Goal: Task Accomplishment & Management: Manage account settings

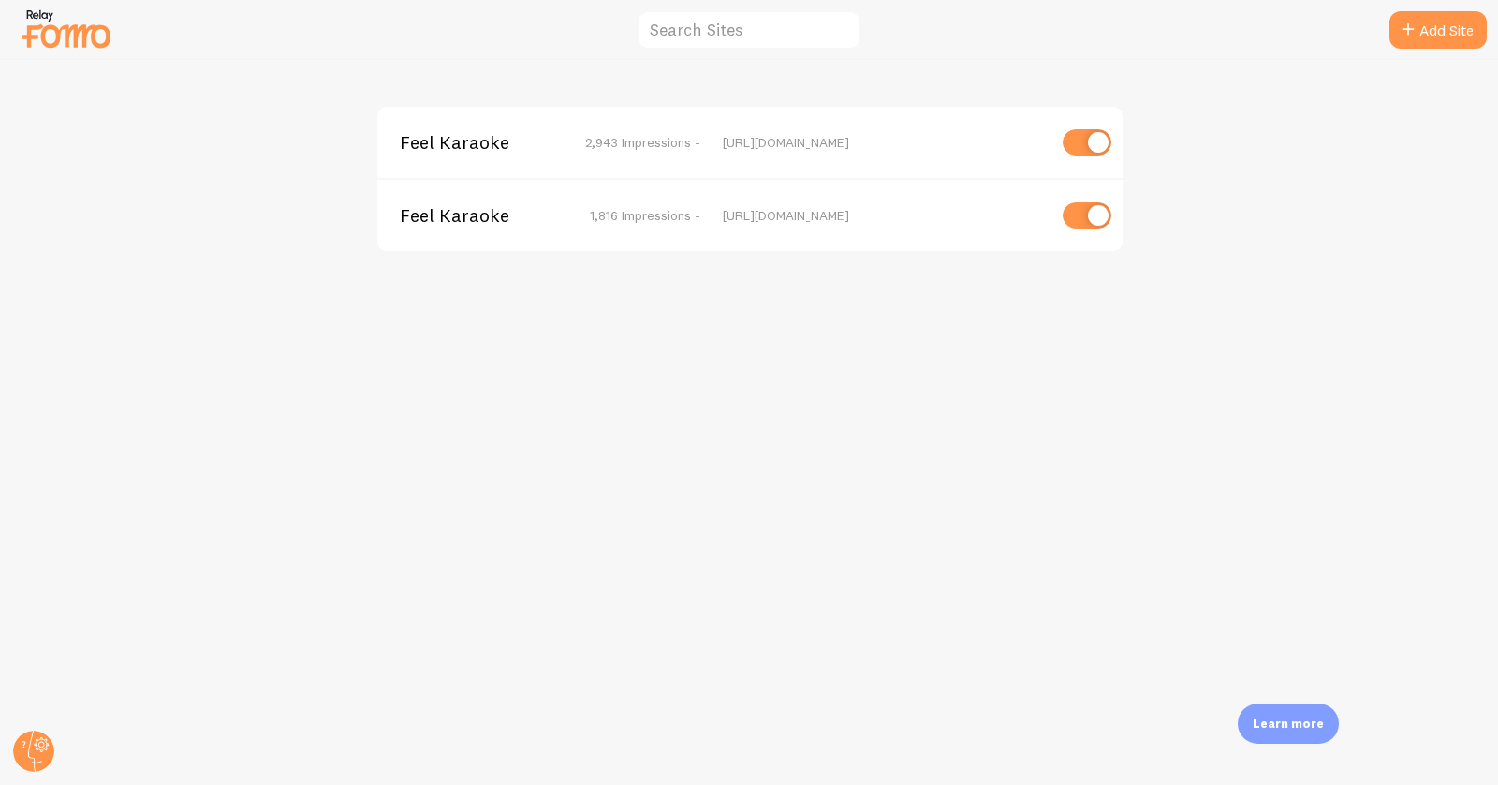
click at [437, 143] on span "Feel Karaoke" at bounding box center [475, 142] width 151 height 17
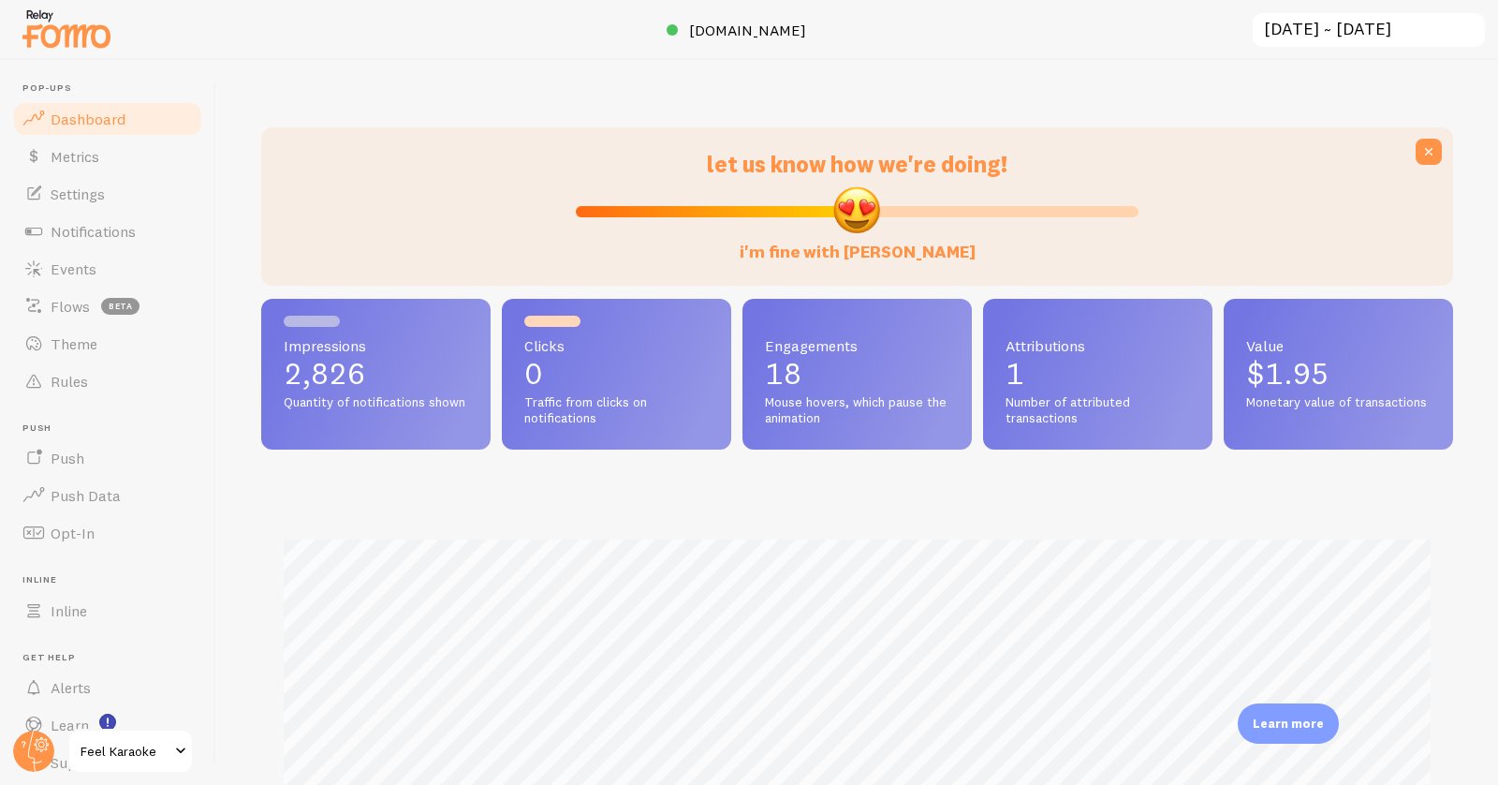
scroll to position [492, 1192]
click at [101, 264] on link "Events" at bounding box center [107, 268] width 193 height 37
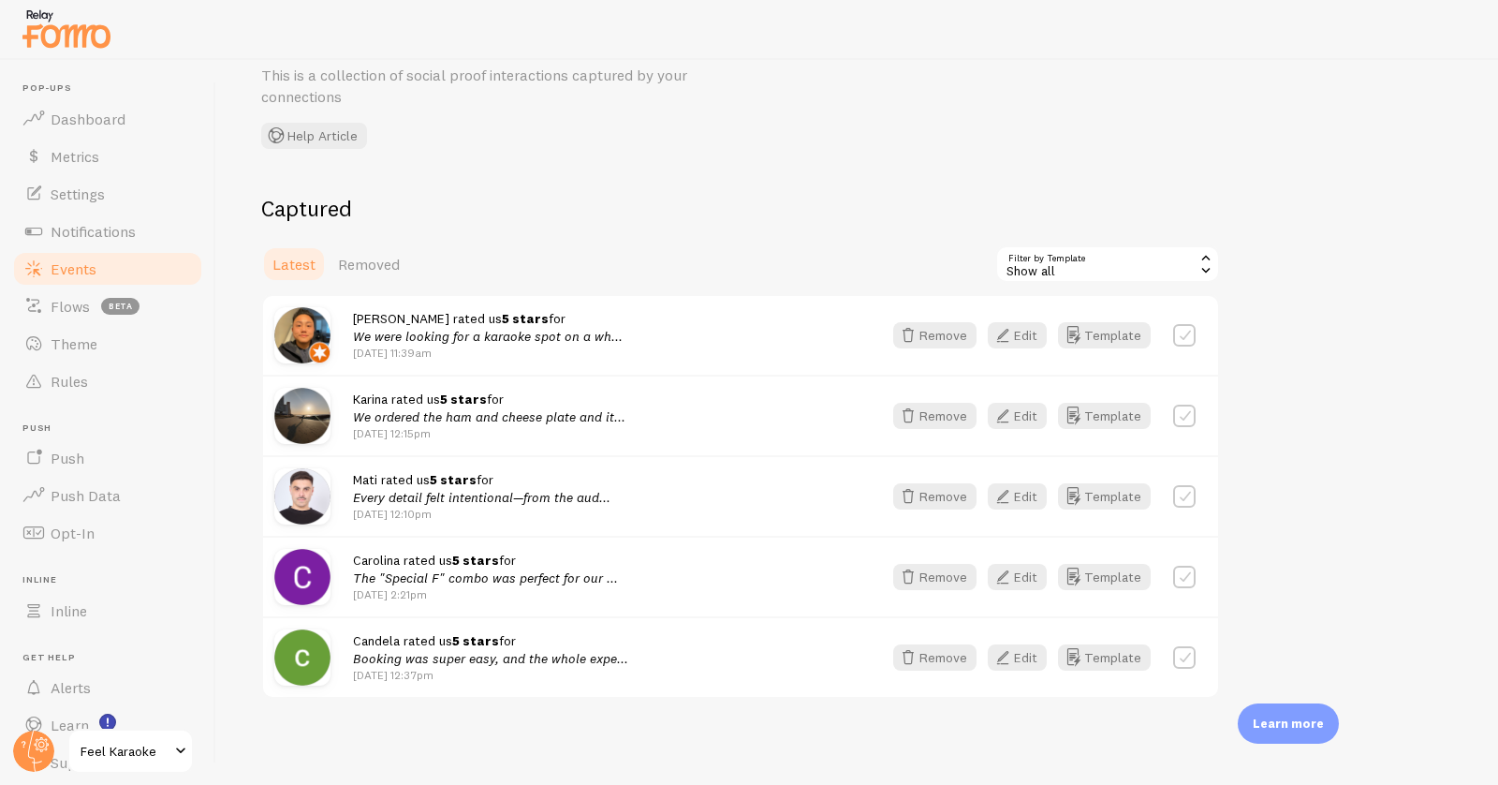
scroll to position [85, 0]
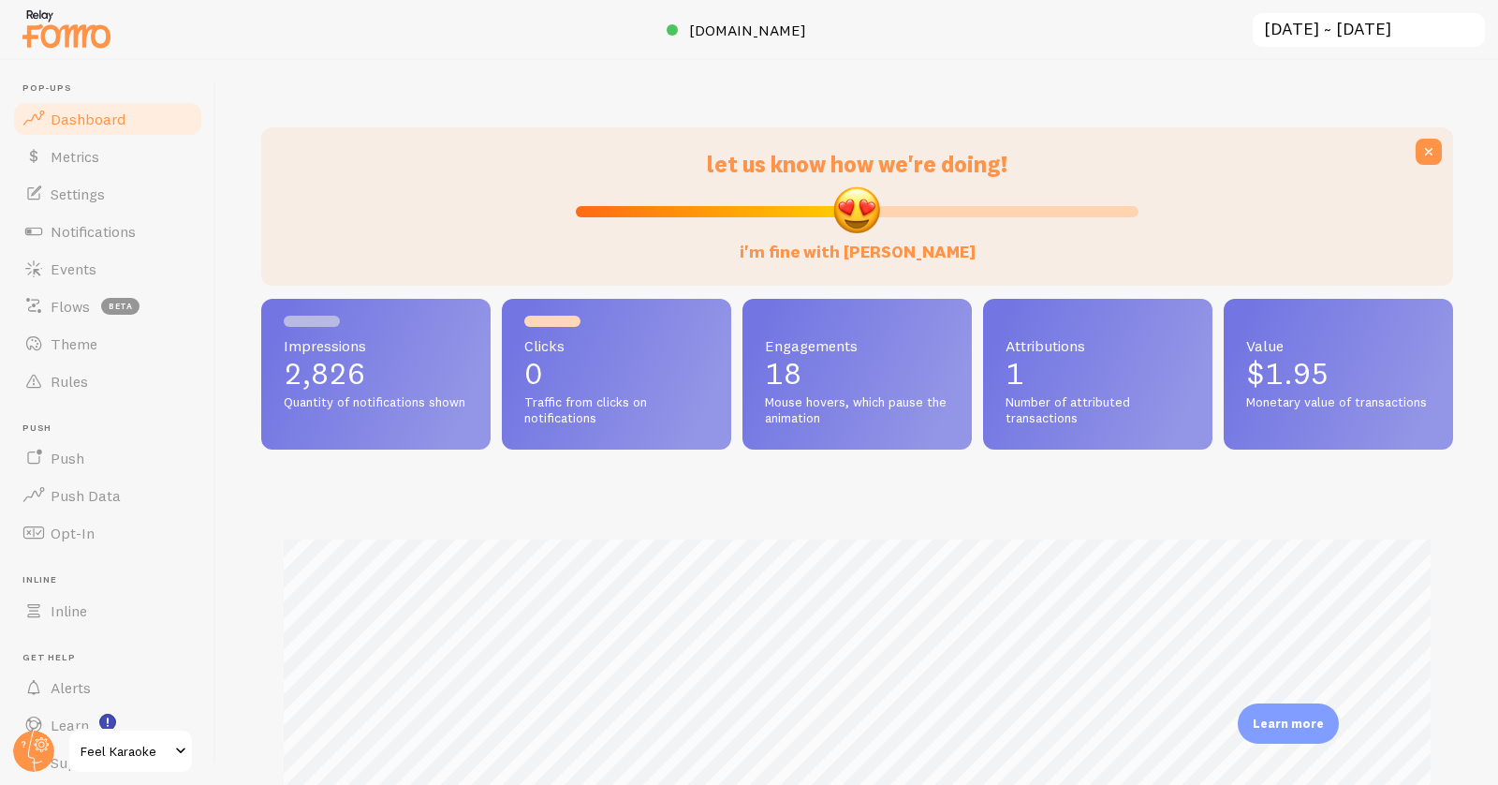
scroll to position [492, 1192]
click at [145, 735] on link "Feel Karaoke" at bounding box center [130, 750] width 126 height 45
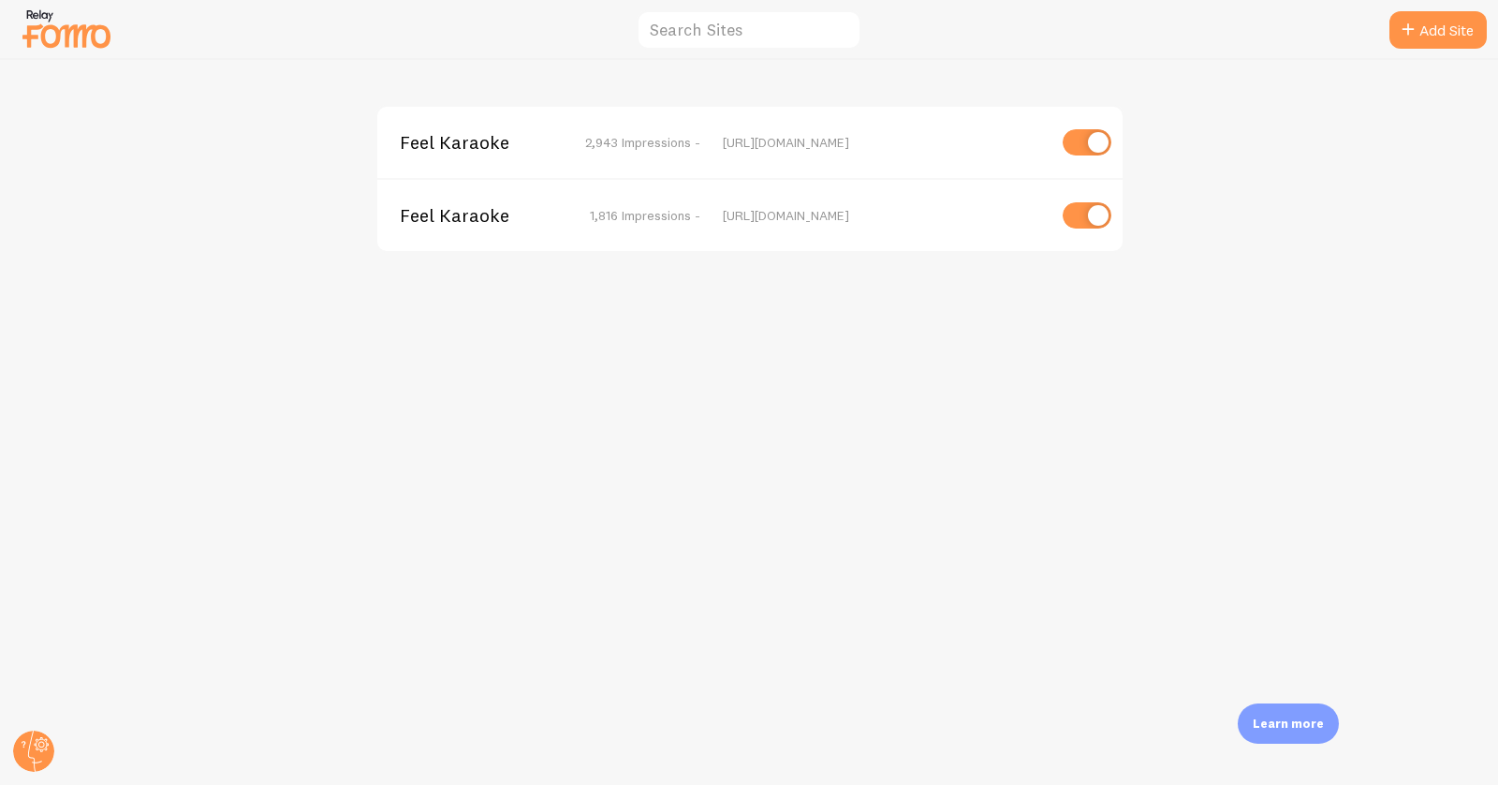
click at [434, 210] on span "Feel Karaoke" at bounding box center [475, 215] width 151 height 17
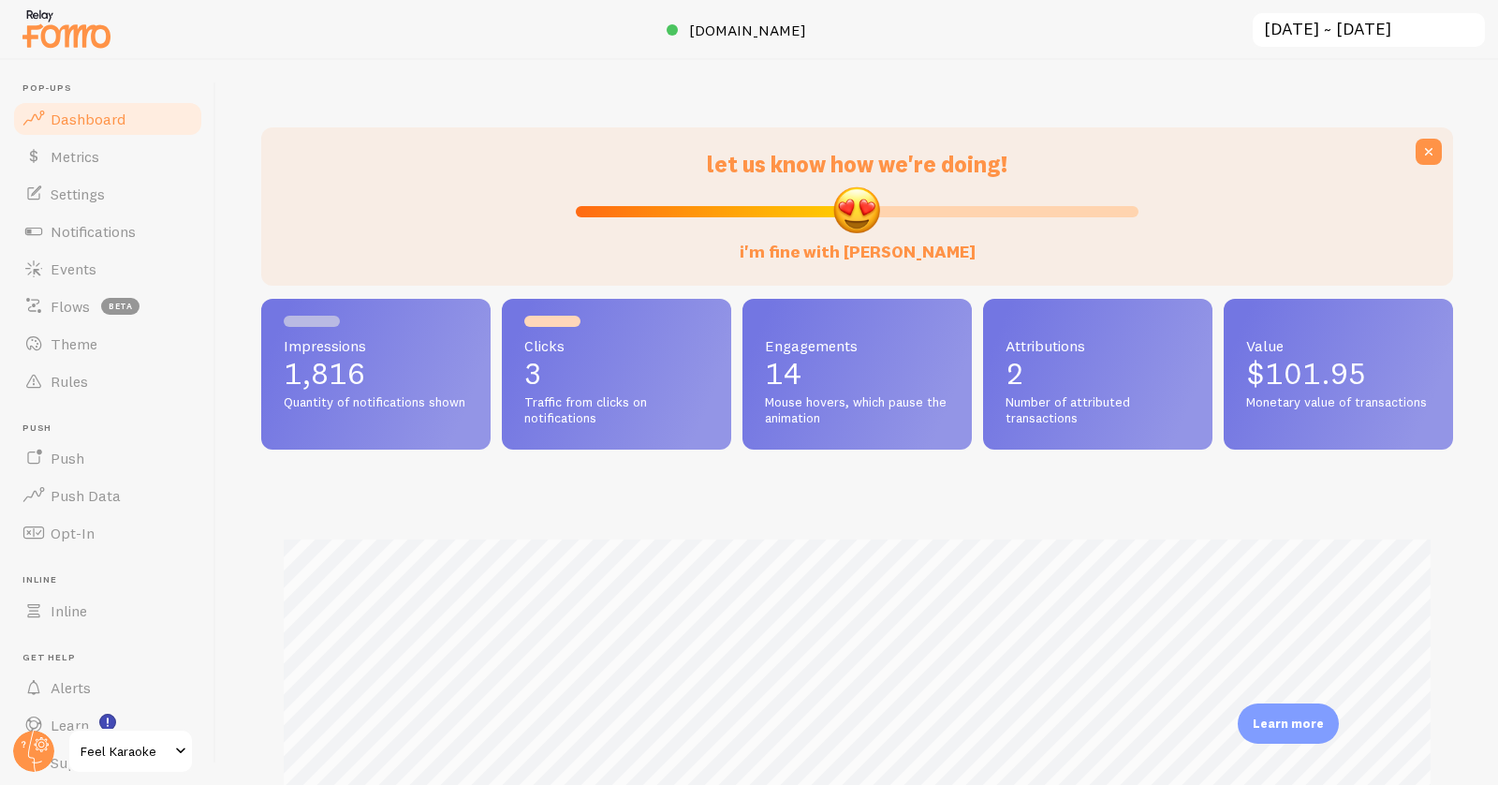
scroll to position [492, 1192]
click at [110, 263] on link "Events" at bounding box center [107, 268] width 193 height 37
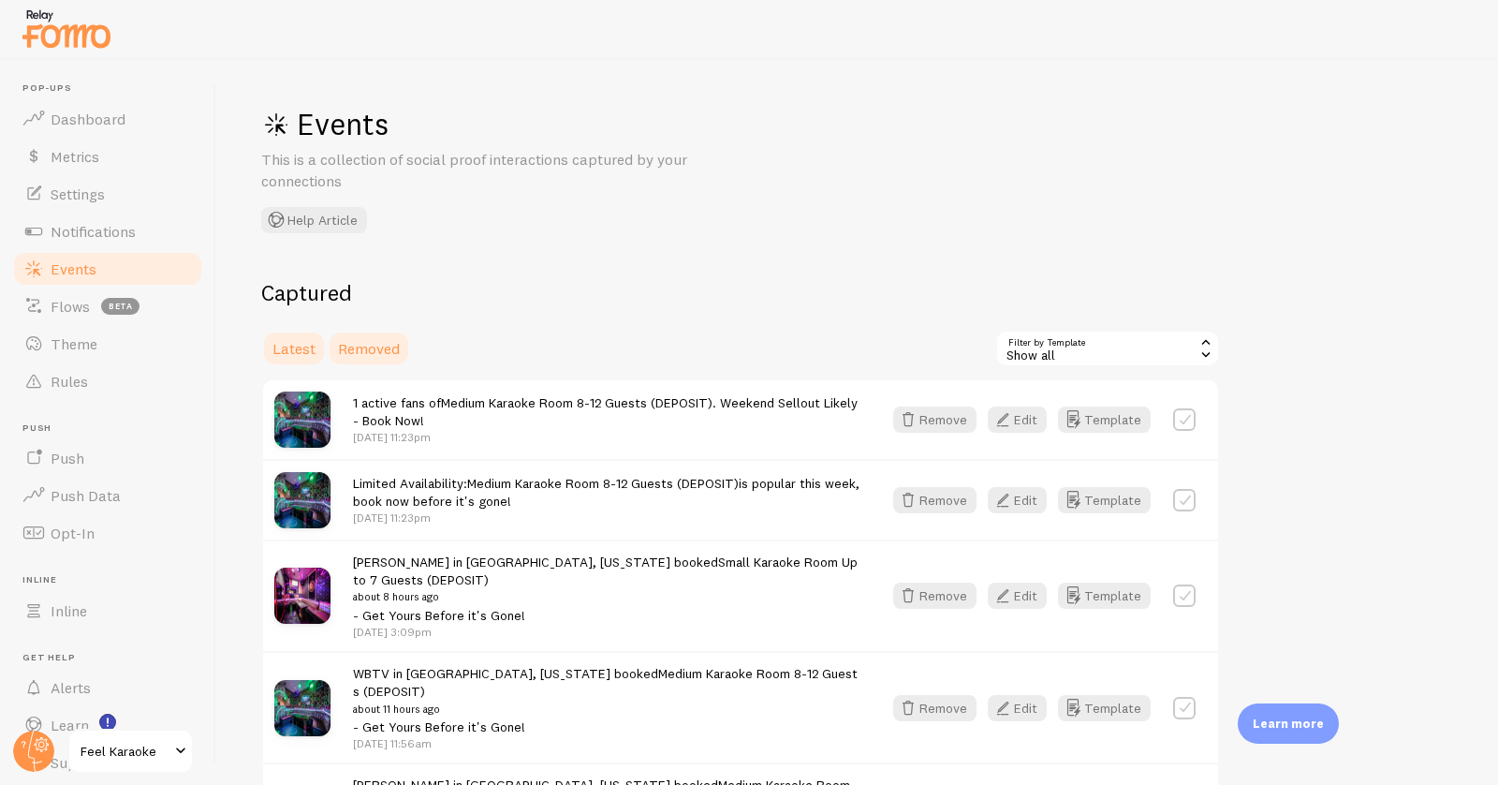
click at [360, 334] on link "Removed" at bounding box center [369, 348] width 84 height 37
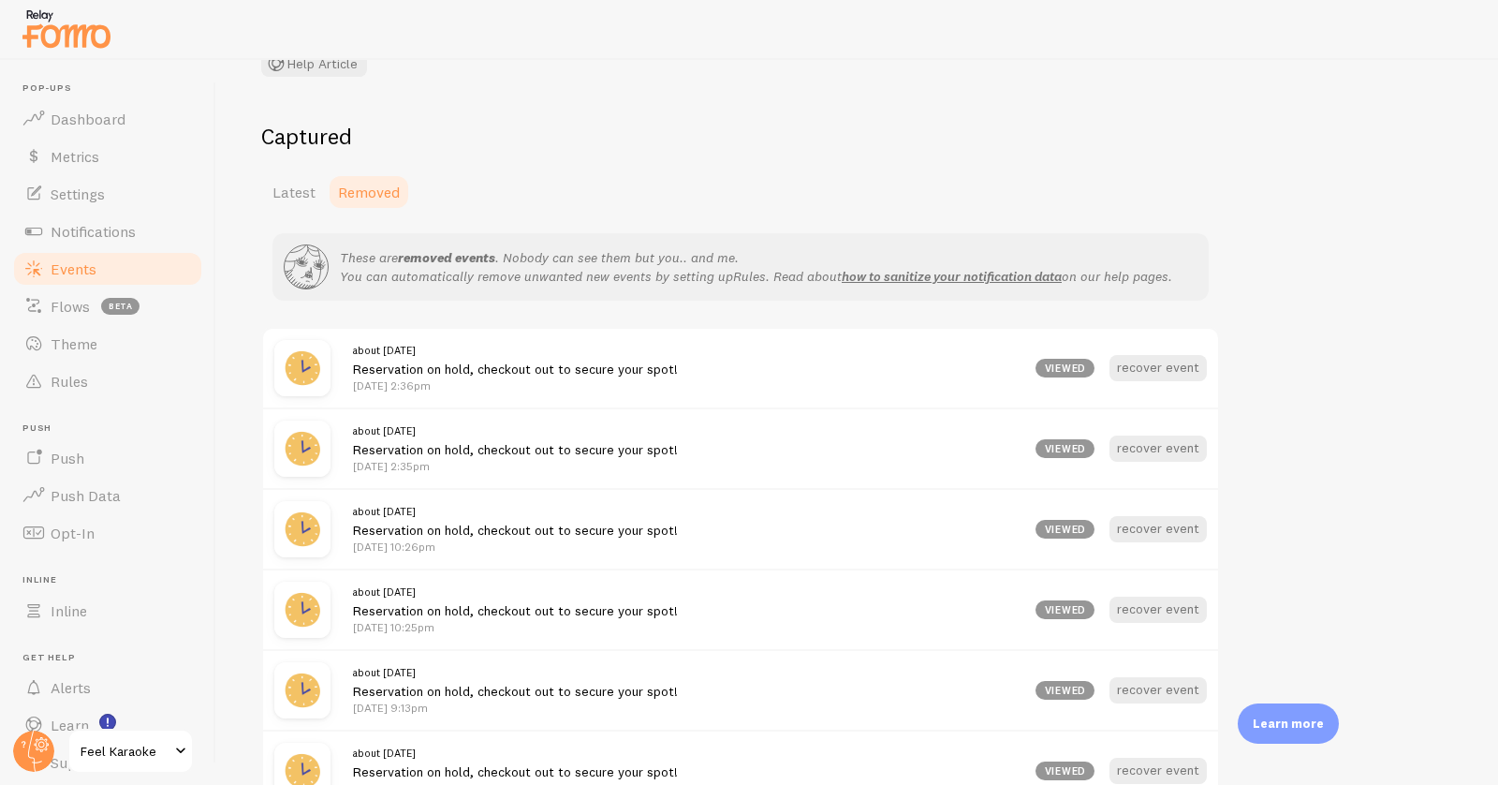
scroll to position [351, 0]
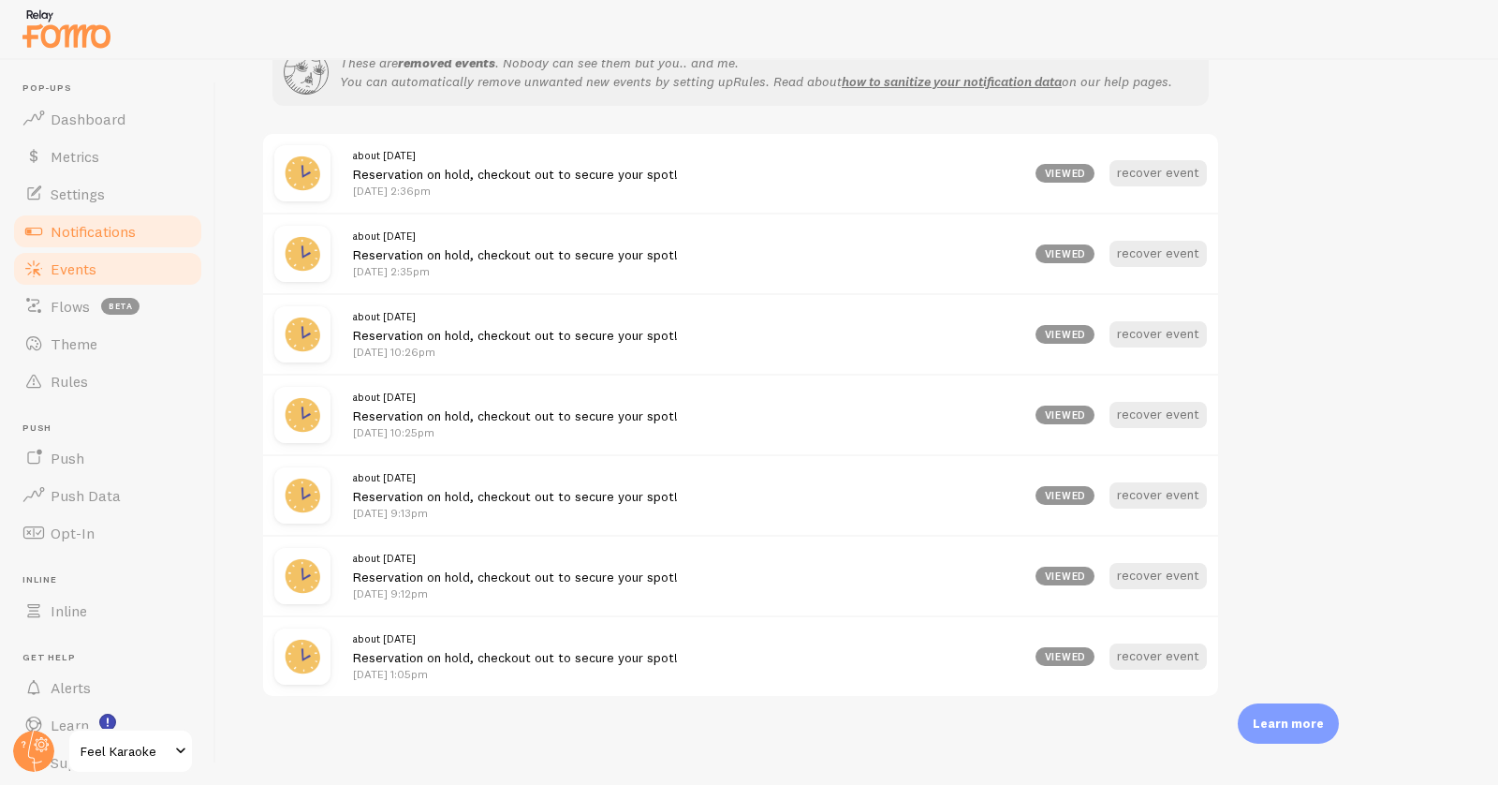
click at [107, 230] on span "Notifications" at bounding box center [93, 231] width 85 height 19
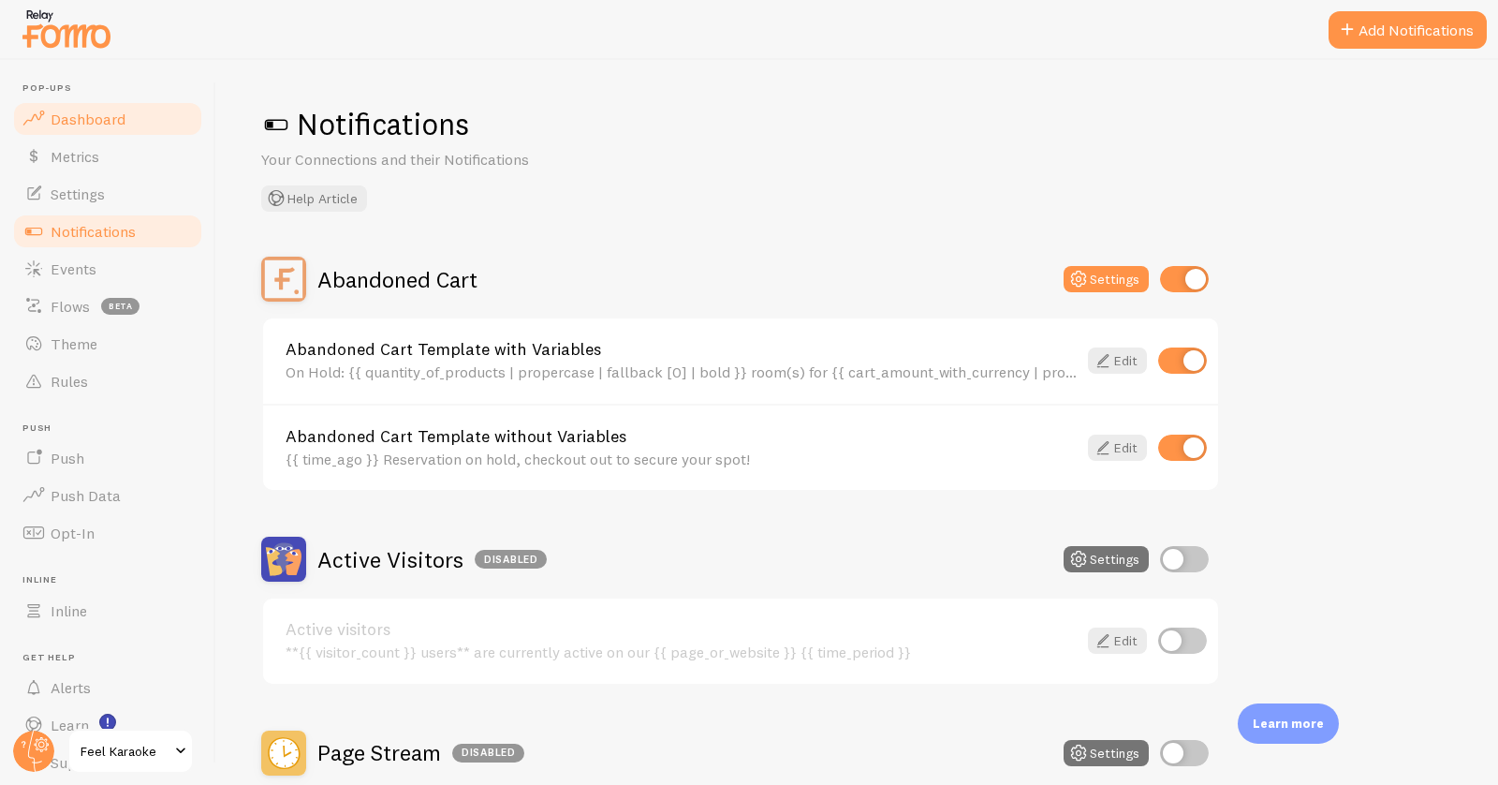
click at [93, 127] on link "Dashboard" at bounding box center [107, 118] width 193 height 37
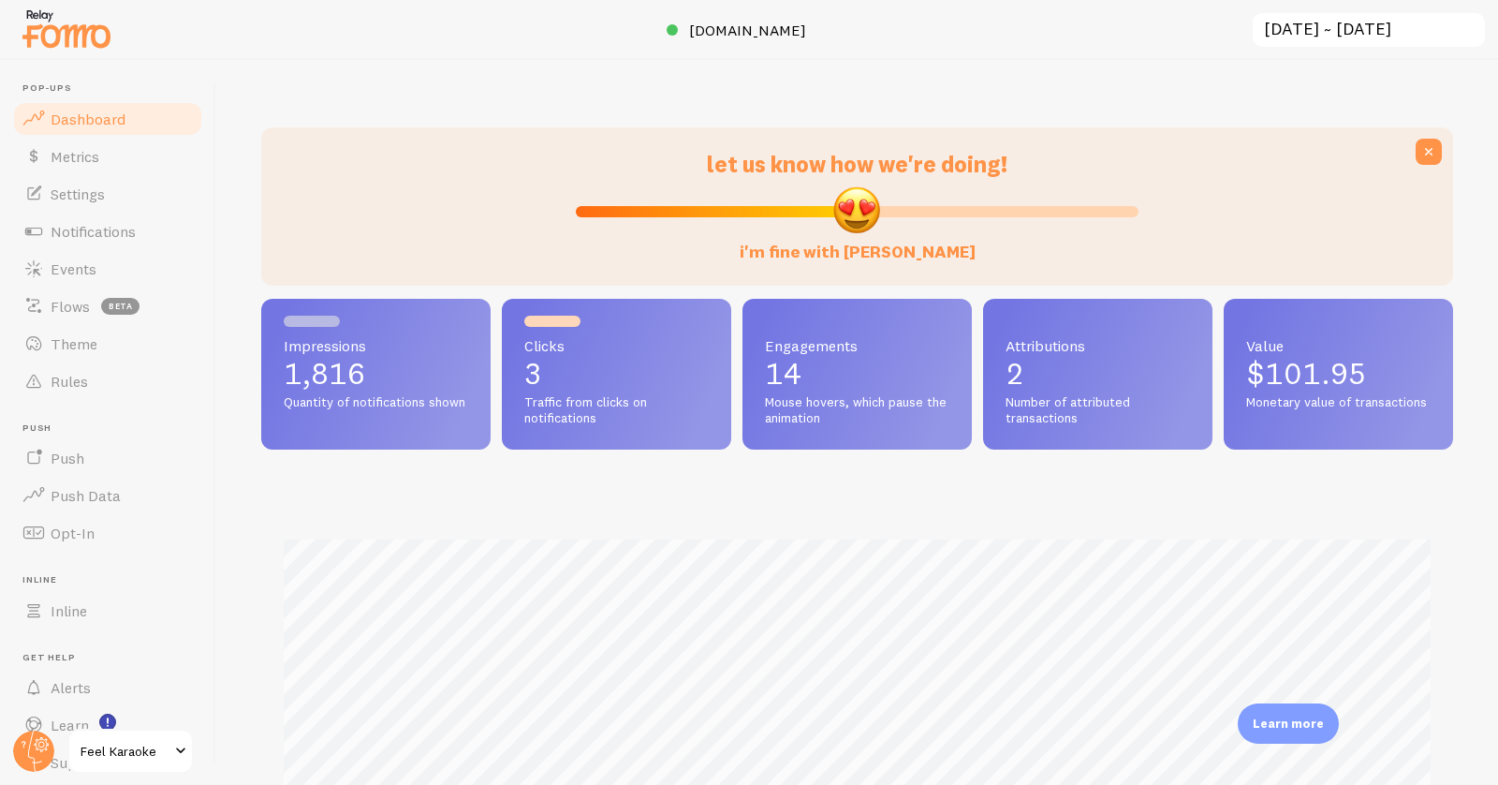
scroll to position [492, 1192]
click at [731, 23] on span "[DOMAIN_NAME]" at bounding box center [747, 30] width 117 height 19
